Goal: Navigation & Orientation: Find specific page/section

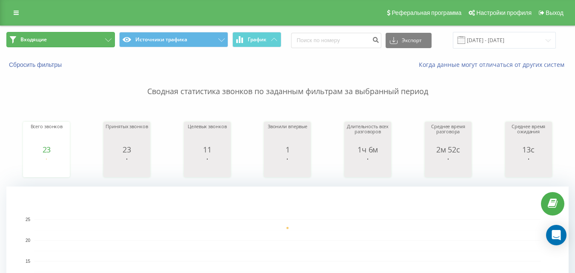
click at [64, 43] on button "Входящие" at bounding box center [60, 39] width 109 height 15
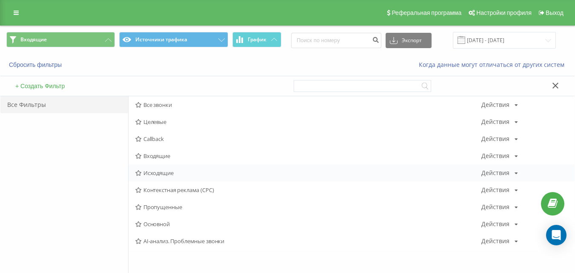
click at [160, 175] on span "Исходящие" at bounding box center [308, 173] width 346 height 6
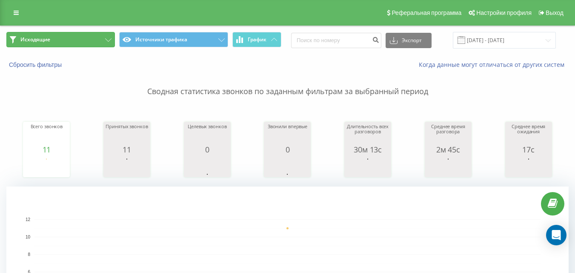
click at [94, 39] on button "Исходящие" at bounding box center [60, 39] width 109 height 15
click at [93, 44] on button "Исходящие" at bounding box center [60, 39] width 109 height 15
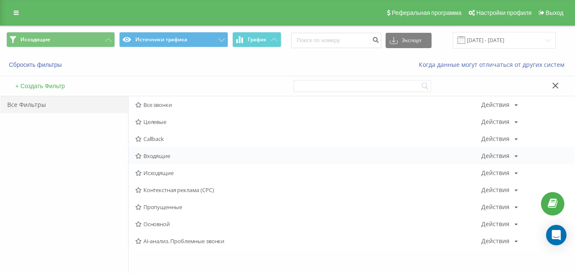
click at [180, 154] on span "Входящие" at bounding box center [308, 156] width 346 height 6
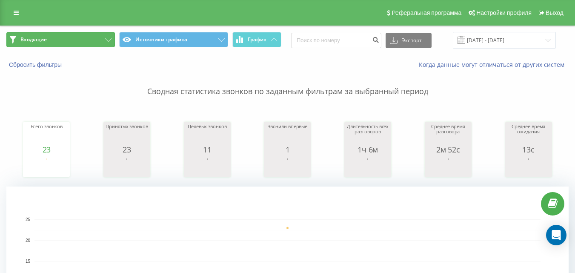
click at [98, 34] on button "Входящие" at bounding box center [60, 39] width 109 height 15
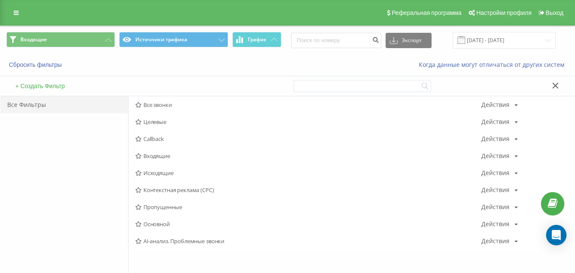
click at [163, 157] on span "Входящие" at bounding box center [308, 156] width 346 height 6
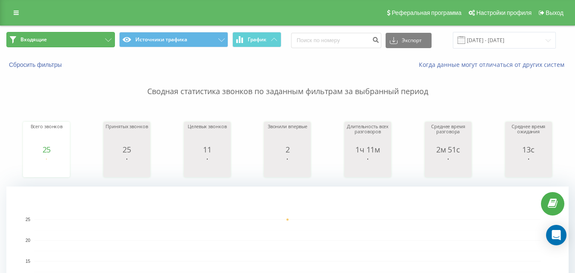
click at [85, 43] on button "Входящие" at bounding box center [60, 39] width 109 height 15
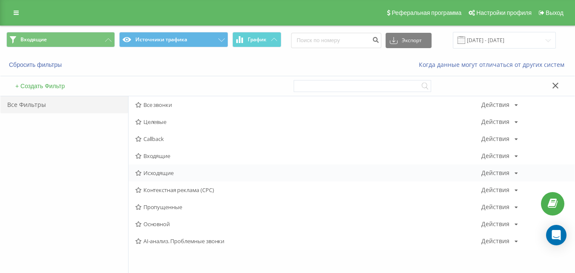
click at [163, 172] on span "Исходящие" at bounding box center [308, 173] width 346 height 6
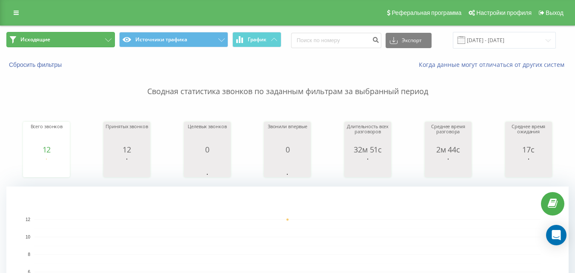
click at [78, 43] on button "Исходящие" at bounding box center [60, 39] width 109 height 15
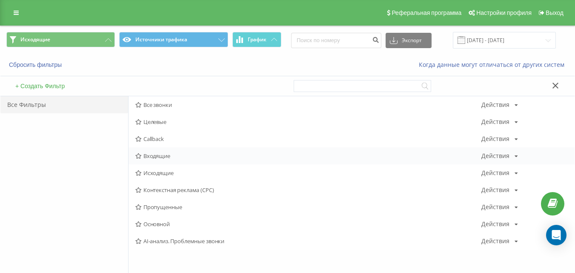
click at [165, 157] on span "Входящие" at bounding box center [308, 156] width 346 height 6
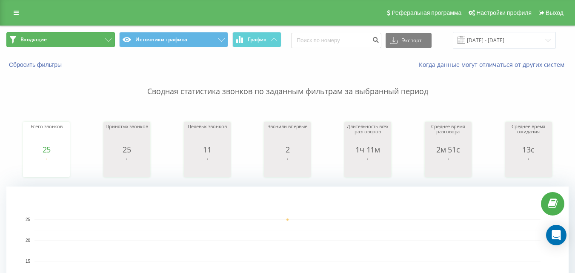
click at [86, 34] on button "Входящие" at bounding box center [60, 39] width 109 height 15
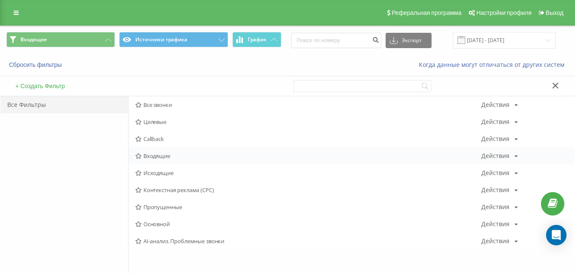
click at [159, 153] on span "Входящие" at bounding box center [308, 156] width 346 height 6
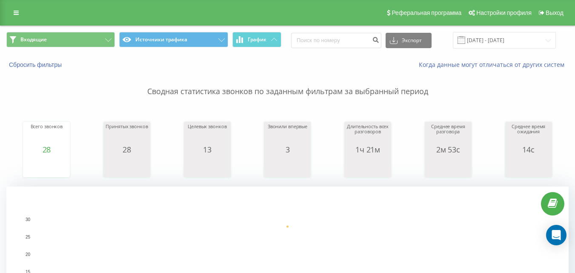
click at [99, 49] on div "Входящие Источники трафика График Экспорт .csv .xls .xlsx 21.08.2025 - 21.08.20…" at bounding box center [287, 40] width 574 height 29
click at [97, 45] on button "Входящие" at bounding box center [60, 39] width 109 height 15
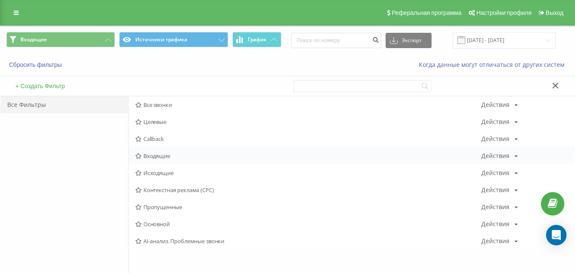
click at [149, 154] on span "Входящие" at bounding box center [308, 156] width 346 height 6
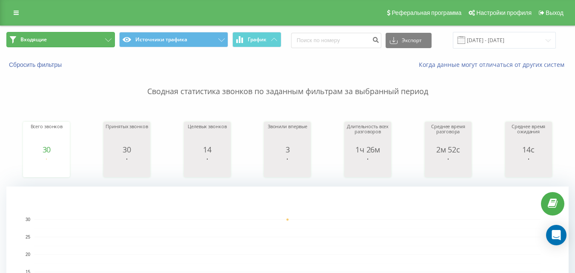
click at [95, 37] on button "Входящие" at bounding box center [60, 39] width 109 height 15
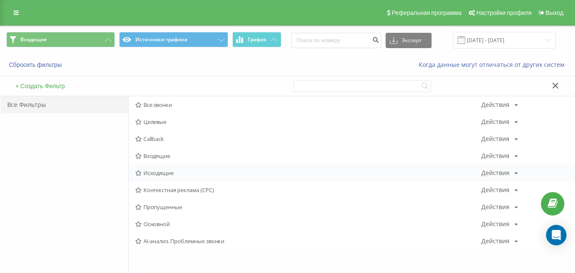
click at [160, 175] on span "Исходящие" at bounding box center [308, 173] width 346 height 6
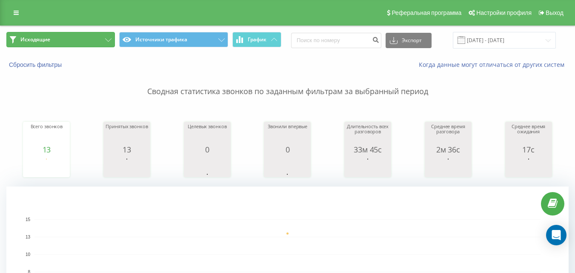
click at [75, 43] on button "Исходящие" at bounding box center [60, 39] width 109 height 15
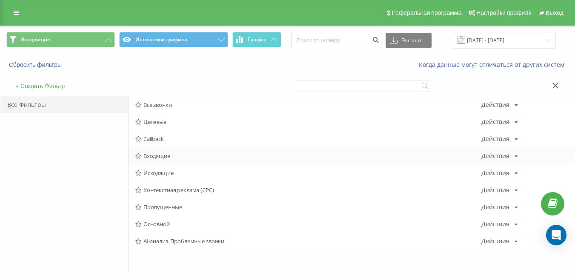
click at [151, 156] on span "Входящие" at bounding box center [308, 156] width 346 height 6
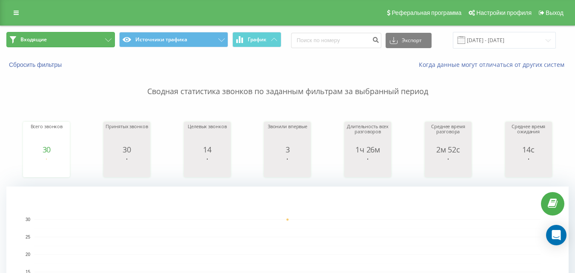
click at [86, 37] on button "Входящие" at bounding box center [60, 39] width 109 height 15
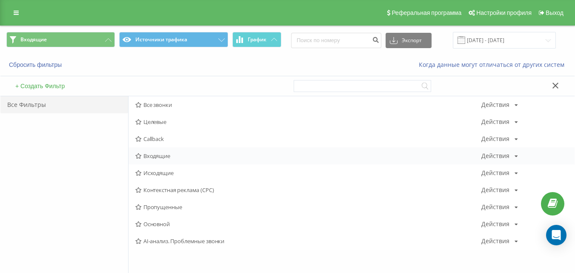
click at [158, 154] on span "Входящие" at bounding box center [308, 156] width 346 height 6
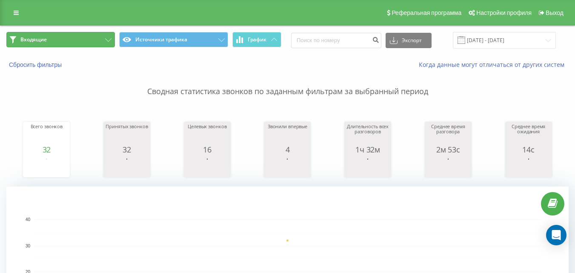
drag, startPoint x: 62, startPoint y: 35, endPoint x: 75, endPoint y: 53, distance: 22.2
click at [63, 35] on button "Входящие" at bounding box center [60, 39] width 109 height 15
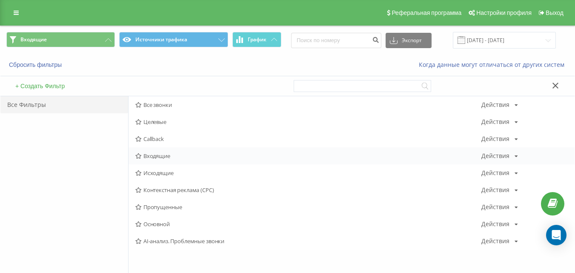
click at [163, 158] on span "Входящие" at bounding box center [308, 156] width 346 height 6
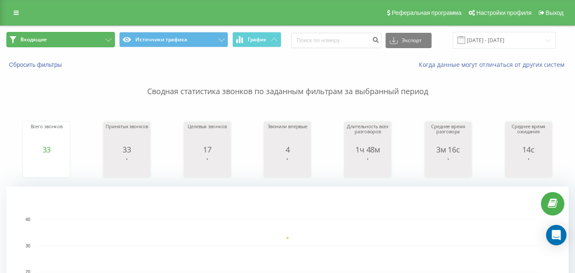
click at [100, 43] on button "Входящие" at bounding box center [60, 39] width 109 height 15
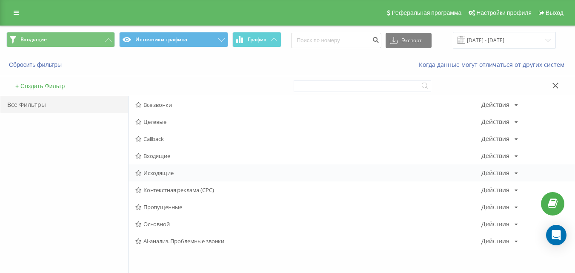
click at [161, 172] on span "Исходящие" at bounding box center [308, 173] width 346 height 6
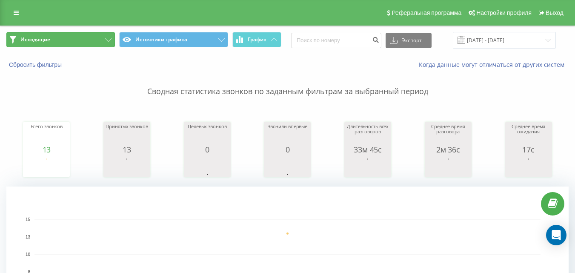
click at [93, 40] on button "Исходящие" at bounding box center [60, 39] width 109 height 15
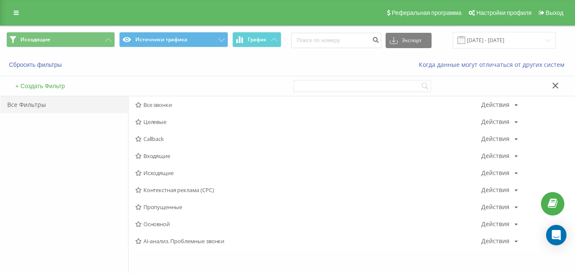
click at [169, 155] on span "Входящие" at bounding box center [308, 156] width 346 height 6
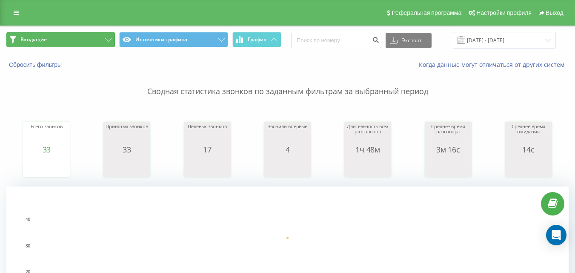
click at [63, 40] on button "Входящие" at bounding box center [60, 39] width 109 height 15
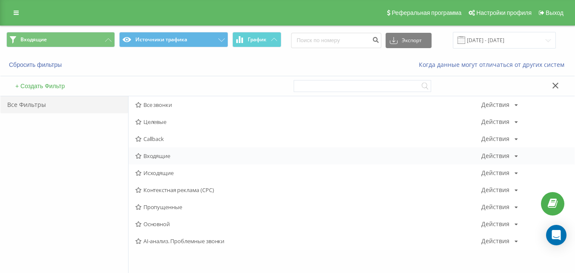
click at [163, 151] on div "Входящие Действия Редактировать Копировать Удалить По умолчанию Поделиться" at bounding box center [352, 155] width 446 height 17
click at [161, 155] on span "Входящие" at bounding box center [308, 156] width 346 height 6
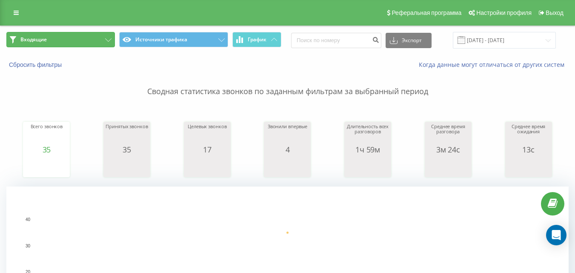
click at [91, 44] on button "Входящие" at bounding box center [60, 39] width 109 height 15
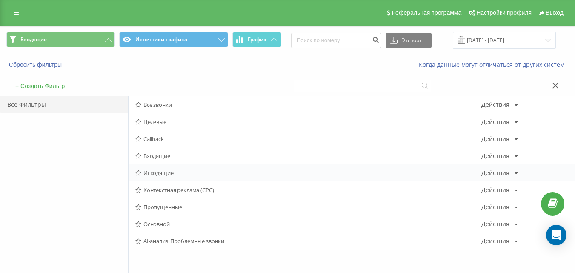
click at [185, 176] on div "Исходящие Действия Редактировать Копировать Удалить По умолчанию Поделиться" at bounding box center [352, 172] width 446 height 17
click at [182, 174] on span "Исходящие" at bounding box center [308, 173] width 346 height 6
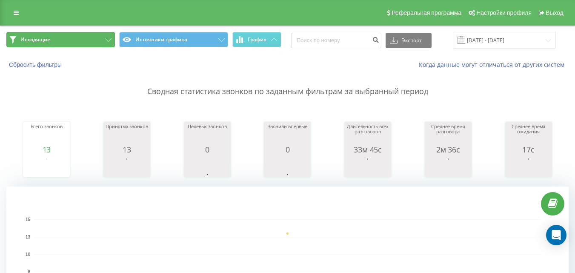
click at [94, 40] on button "Исходящие" at bounding box center [60, 39] width 109 height 15
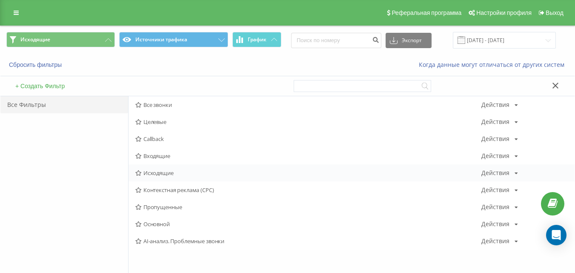
click at [168, 175] on span "Исходящие" at bounding box center [308, 173] width 346 height 6
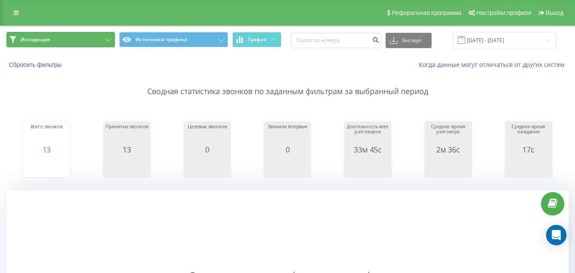
click at [106, 40] on icon at bounding box center [108, 39] width 6 height 3
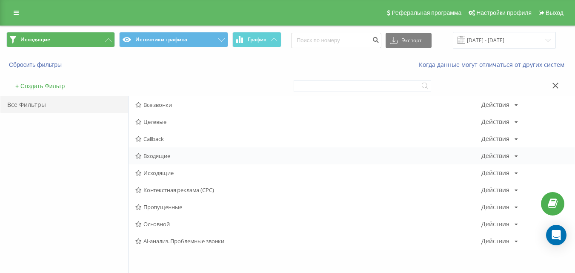
click at [171, 152] on div "Входящие Действия Редактировать Копировать Удалить По умолчанию Поделиться" at bounding box center [352, 155] width 446 height 17
click at [171, 157] on span "Входящие" at bounding box center [308, 156] width 346 height 6
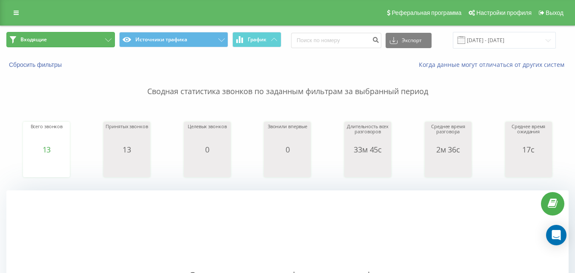
click at [89, 44] on button "Входящие" at bounding box center [60, 39] width 109 height 15
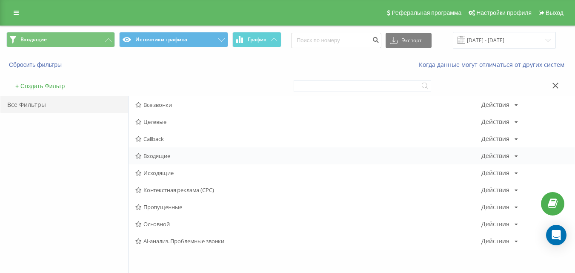
click at [151, 156] on span "Входящие" at bounding box center [308, 156] width 346 height 6
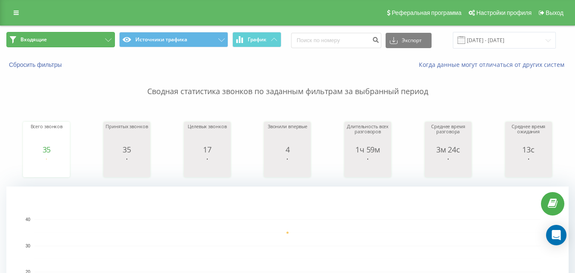
click at [88, 35] on button "Входящие" at bounding box center [60, 39] width 109 height 15
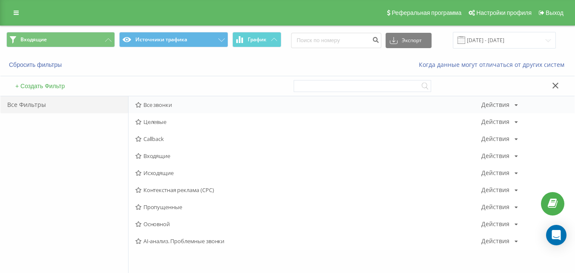
click at [176, 111] on div "Все звонки Действия Редактировать Копировать Удалить По умолчанию Поделиться" at bounding box center [352, 104] width 446 height 17
click at [174, 109] on div "Все звонки Действия Редактировать Копировать Удалить По умолчанию Поделиться" at bounding box center [352, 104] width 446 height 17
click at [171, 108] on span "Все звонки" at bounding box center [308, 105] width 346 height 6
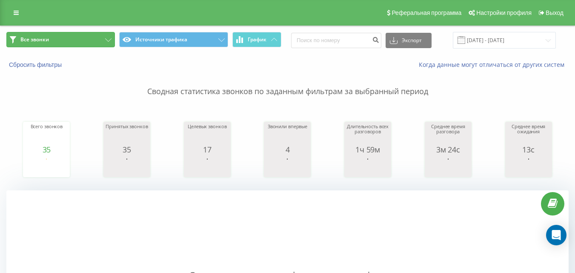
click at [94, 39] on button "Все звонки" at bounding box center [60, 39] width 109 height 15
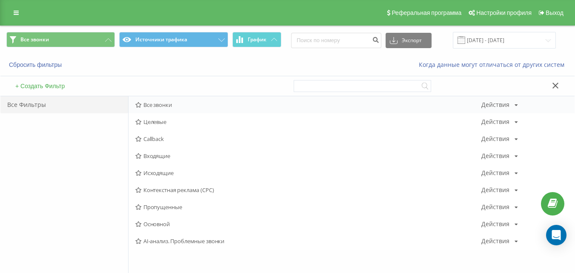
click at [178, 105] on span "Все звонки" at bounding box center [308, 105] width 346 height 6
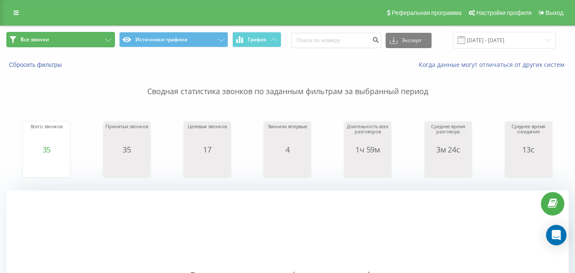
click at [95, 40] on button "Все звонки" at bounding box center [60, 39] width 109 height 15
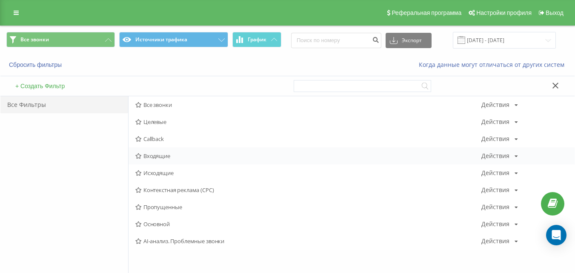
click at [160, 157] on span "Входящие" at bounding box center [308, 156] width 346 height 6
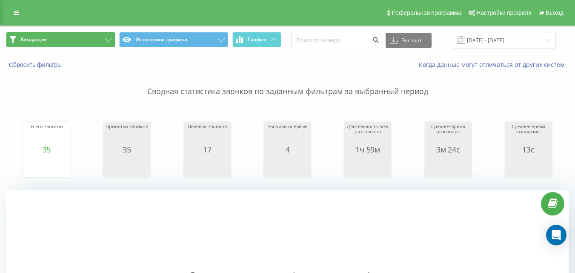
click at [104, 46] on button "Входящие" at bounding box center [60, 39] width 109 height 15
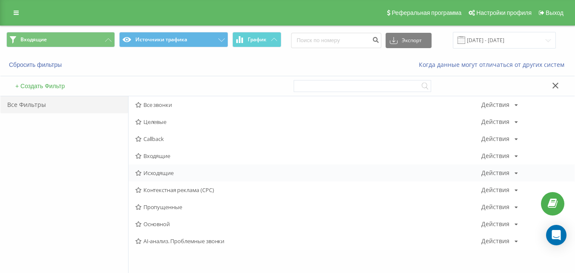
click at [177, 176] on span "Исходящие" at bounding box center [308, 173] width 346 height 6
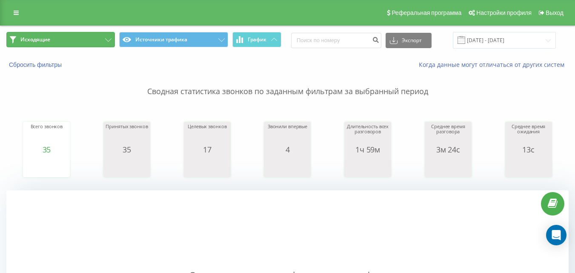
click at [109, 44] on button "Исходящие" at bounding box center [60, 39] width 109 height 15
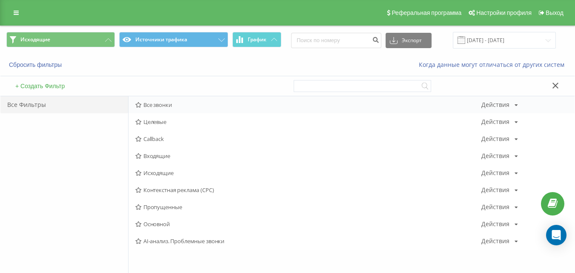
click at [180, 105] on span "Все звонки" at bounding box center [308, 105] width 346 height 6
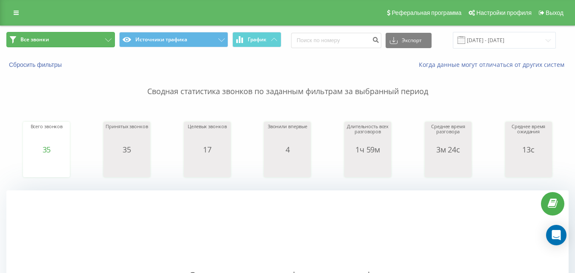
click at [69, 35] on button "Все звонки" at bounding box center [60, 39] width 109 height 15
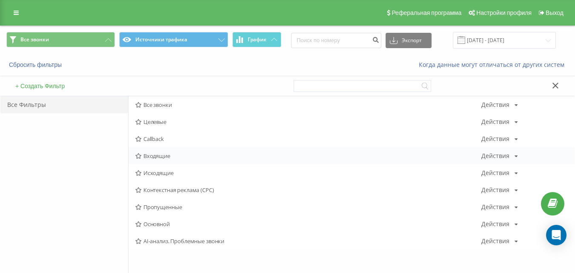
click at [167, 158] on span "Входящие" at bounding box center [308, 156] width 346 height 6
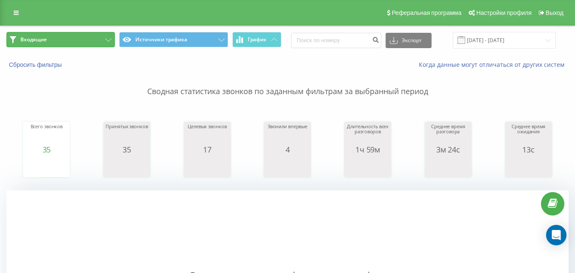
click at [90, 43] on button "Входящие" at bounding box center [60, 39] width 109 height 15
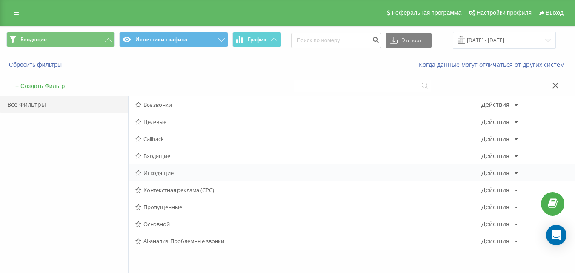
click at [151, 177] on div "Исходящие Действия Редактировать Копировать Удалить По умолчанию Поделиться" at bounding box center [352, 172] width 446 height 17
click at [151, 173] on span "Исходящие" at bounding box center [308, 173] width 346 height 6
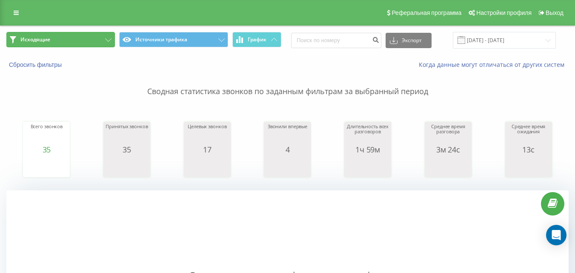
click at [101, 42] on button "Исходящие" at bounding box center [60, 39] width 109 height 15
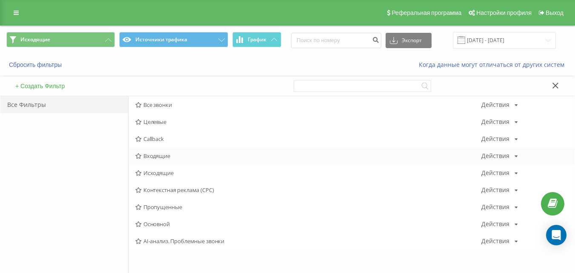
click at [154, 155] on span "Входящие" at bounding box center [308, 156] width 346 height 6
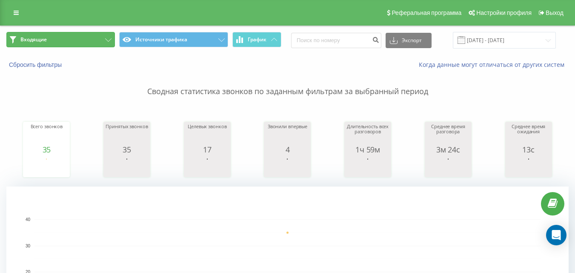
click at [66, 37] on button "Входящие" at bounding box center [60, 39] width 109 height 15
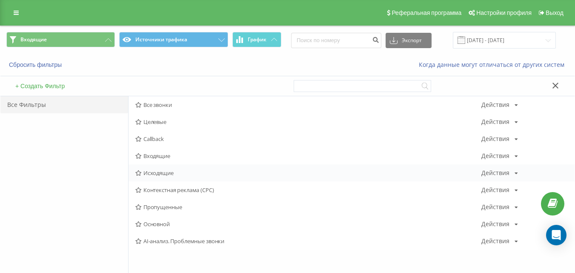
click at [154, 172] on span "Исходящие" at bounding box center [308, 173] width 346 height 6
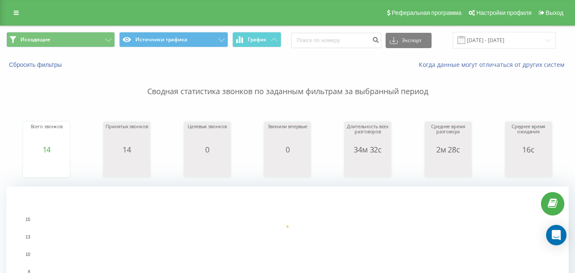
click at [92, 31] on div "Исходящие Источники трафика График Экспорт .csv .xls .xlsx 21.08.2025 - 21.08.2…" at bounding box center [287, 40] width 574 height 29
click at [90, 39] on button "Исходящие" at bounding box center [60, 39] width 109 height 15
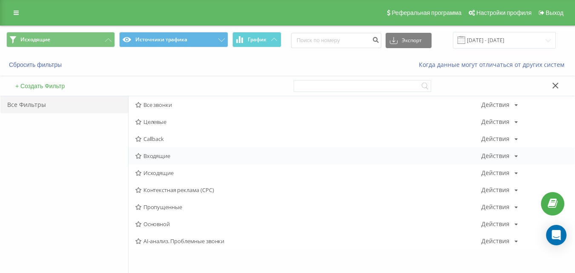
click at [160, 153] on span "Входящие" at bounding box center [308, 156] width 346 height 6
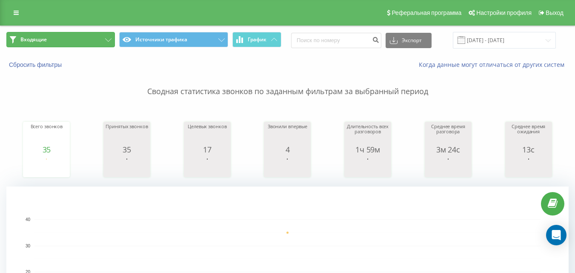
click at [108, 36] on button "Входящие" at bounding box center [60, 39] width 109 height 15
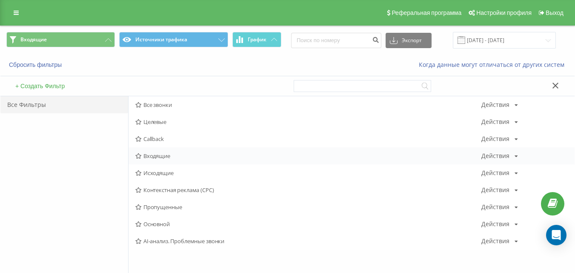
click at [218, 154] on span "Входящие" at bounding box center [308, 156] width 346 height 6
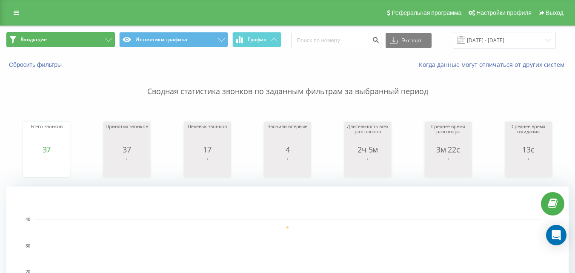
click at [95, 41] on button "Входящие" at bounding box center [60, 39] width 109 height 15
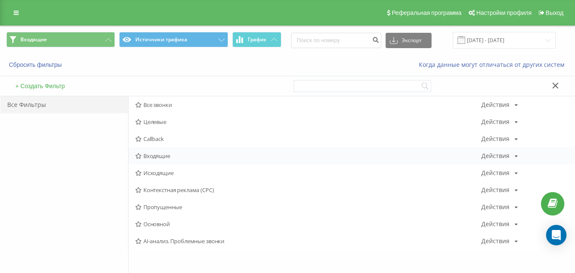
click at [163, 158] on span "Входящие" at bounding box center [308, 156] width 346 height 6
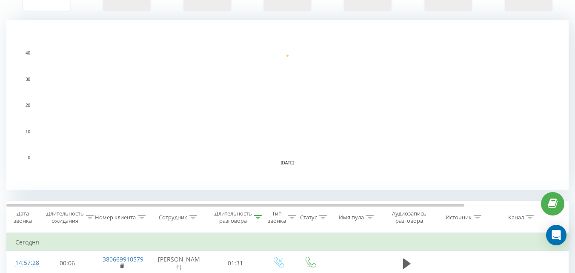
scroll to position [213, 0]
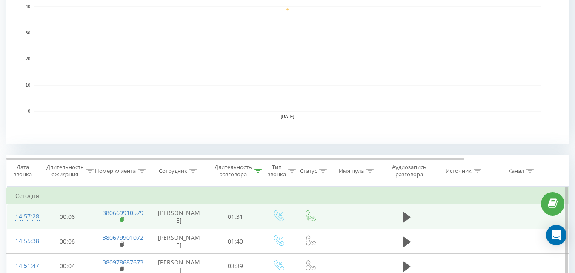
click at [121, 222] on rect at bounding box center [121, 220] width 3 height 4
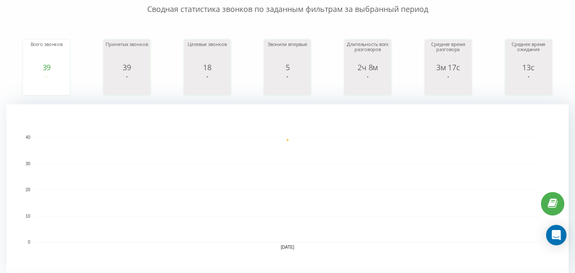
scroll to position [0, 0]
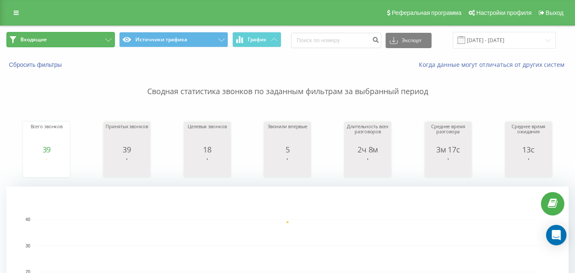
click at [86, 37] on button "Входящие" at bounding box center [60, 39] width 109 height 15
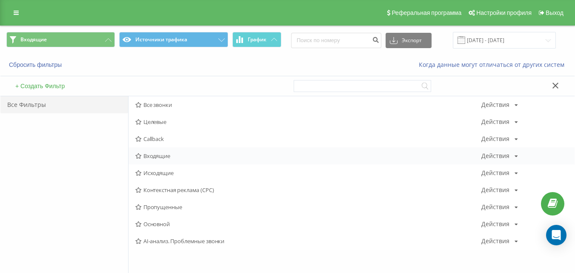
click at [163, 153] on span "Входящие" at bounding box center [308, 156] width 346 height 6
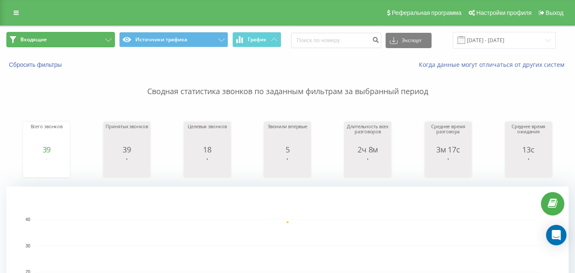
click at [94, 38] on button "Входящие" at bounding box center [60, 39] width 109 height 15
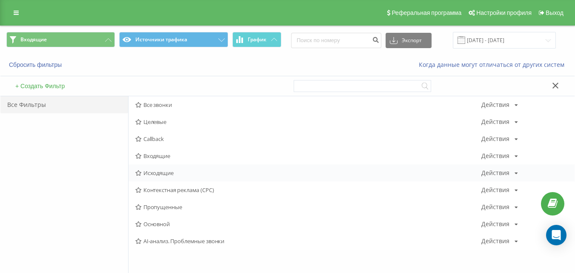
click at [180, 172] on span "Исходящие" at bounding box center [308, 173] width 346 height 6
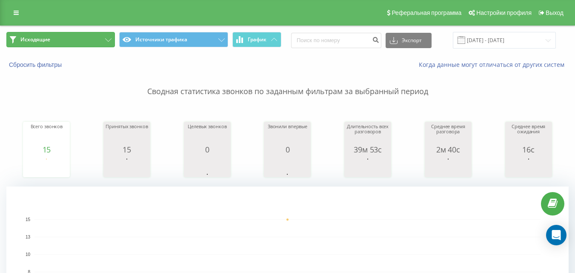
click at [90, 45] on button "Исходящие" at bounding box center [60, 39] width 109 height 15
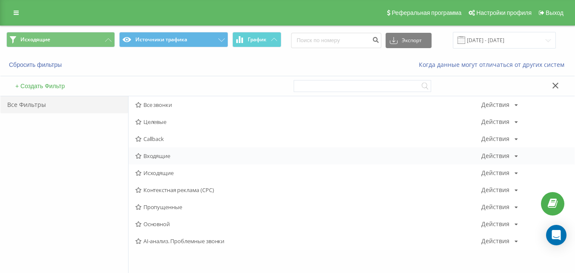
click at [177, 158] on span "Входящие" at bounding box center [308, 156] width 346 height 6
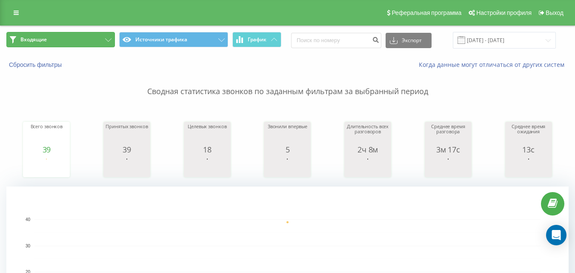
click at [104, 38] on button "Входящие" at bounding box center [60, 39] width 109 height 15
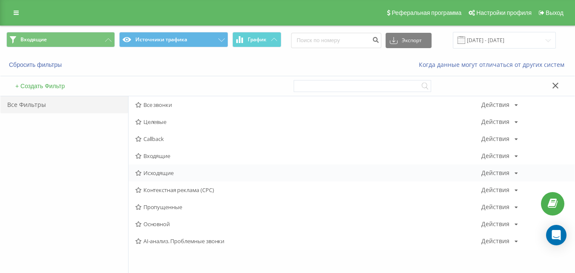
click at [157, 173] on span "Исходящие" at bounding box center [308, 173] width 346 height 6
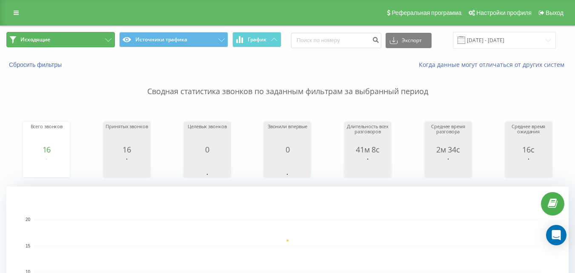
click at [72, 42] on button "Исходящие" at bounding box center [60, 39] width 109 height 15
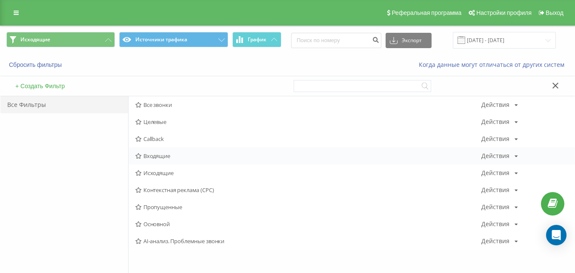
click at [169, 157] on span "Входящие" at bounding box center [308, 156] width 346 height 6
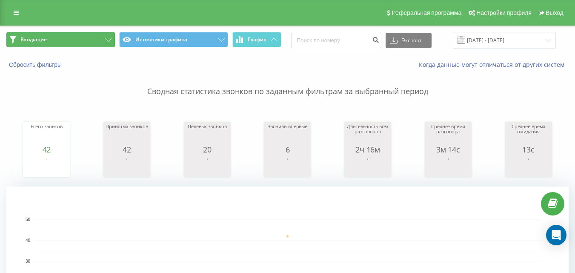
click at [86, 36] on button "Входящие" at bounding box center [60, 39] width 109 height 15
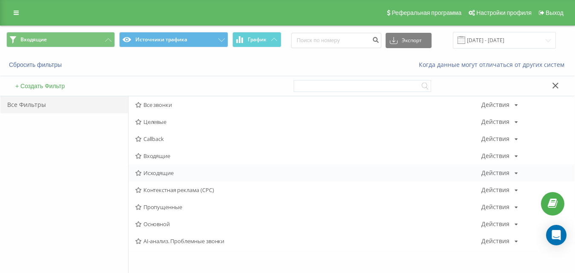
click at [159, 171] on span "Исходящие" at bounding box center [308, 173] width 346 height 6
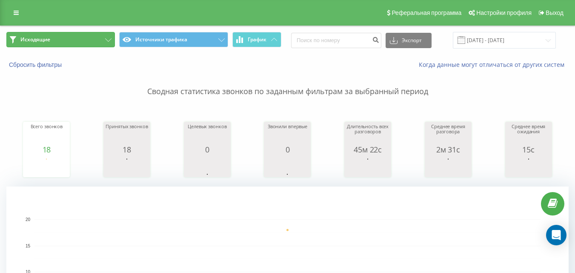
click at [95, 45] on button "Исходящие" at bounding box center [60, 39] width 109 height 15
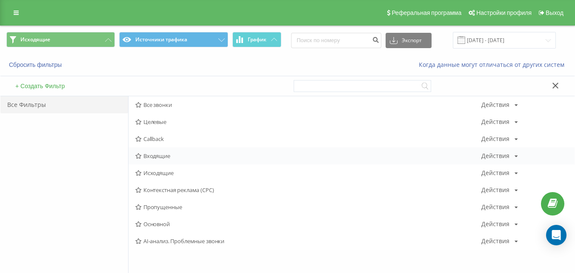
click at [160, 156] on span "Входящие" at bounding box center [308, 156] width 346 height 6
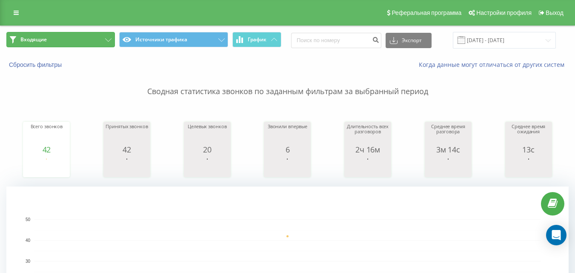
click at [93, 34] on button "Входящие" at bounding box center [60, 39] width 109 height 15
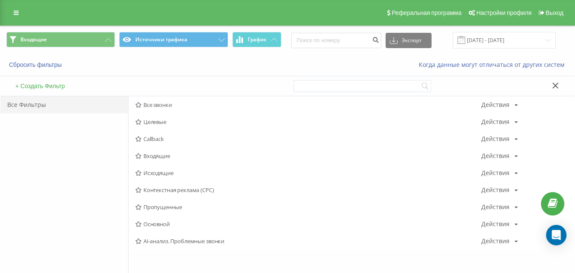
click at [157, 170] on span "Исходящие" at bounding box center [308, 173] width 346 height 6
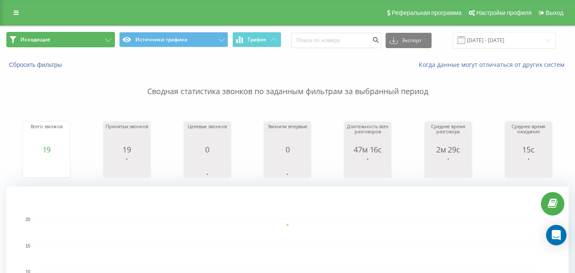
click at [96, 38] on button "Исходящие" at bounding box center [60, 39] width 109 height 15
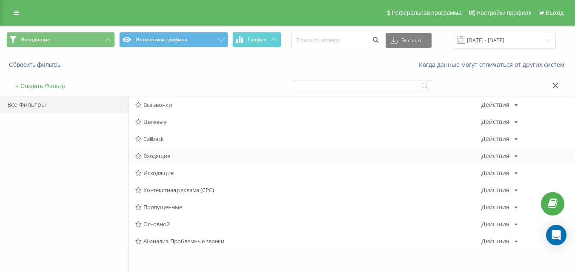
click at [163, 157] on span "Входящие" at bounding box center [308, 156] width 346 height 6
